Goal: Transaction & Acquisition: Purchase product/service

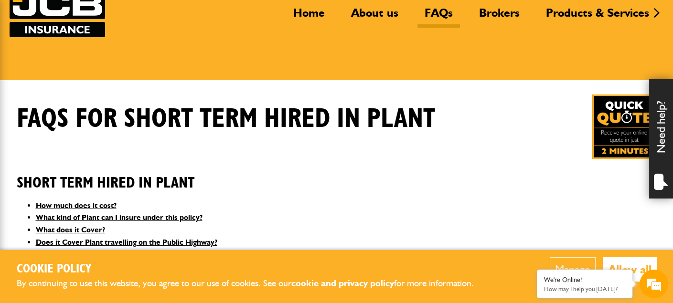
scroll to position [95, 0]
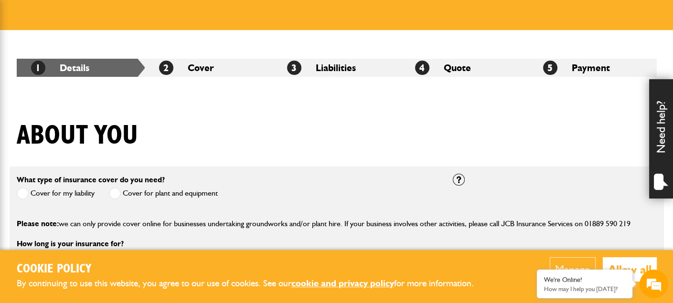
scroll to position [143, 0]
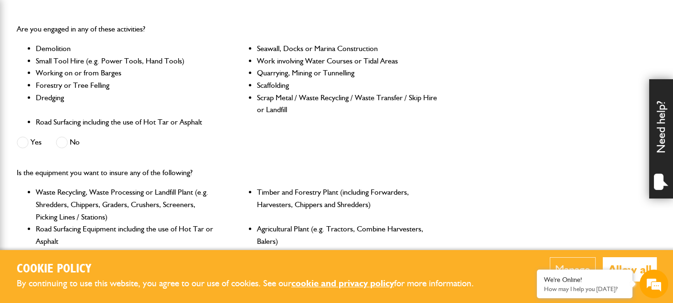
scroll to position [286, 0]
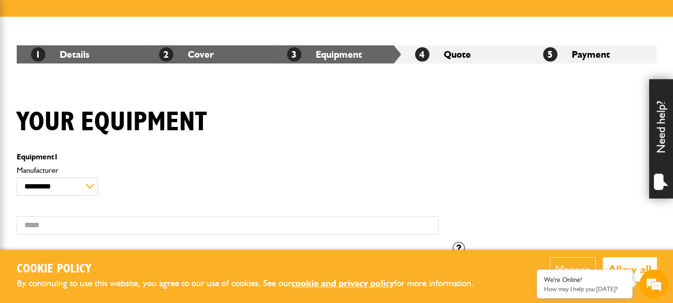
scroll to position [239, 0]
